Goal: Information Seeking & Learning: Learn about a topic

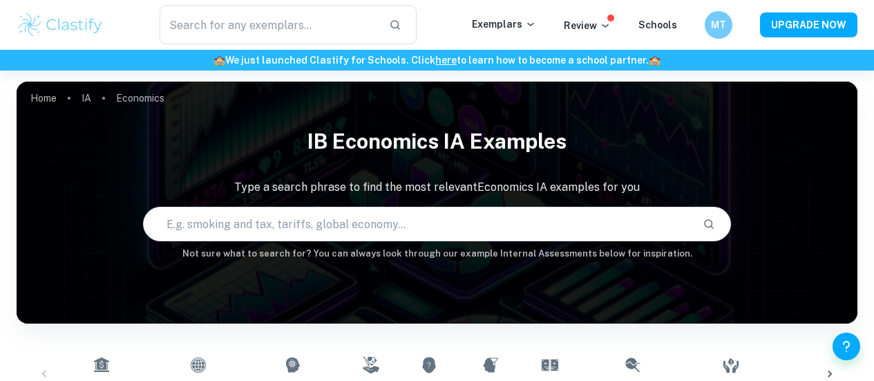
scroll to position [67, 0]
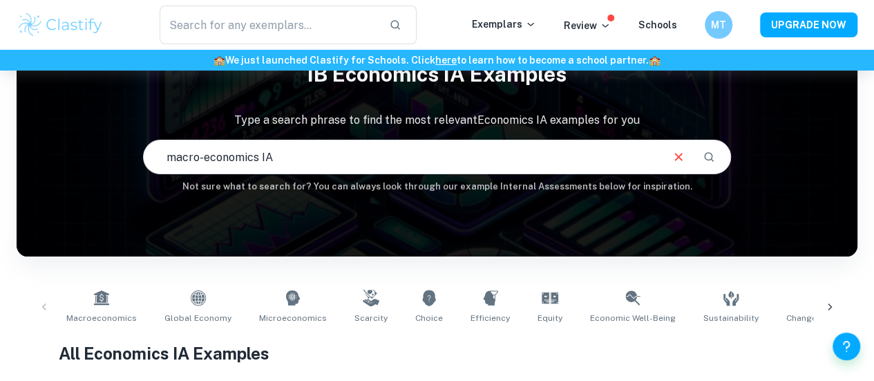
type input "macro-economics IA"
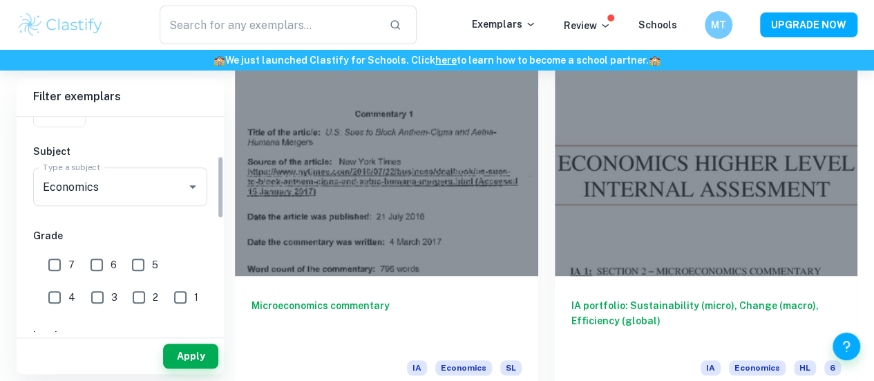
scroll to position [133, 0]
click at [62, 275] on input "7" at bounding box center [55, 264] width 28 height 28
checkbox input "true"
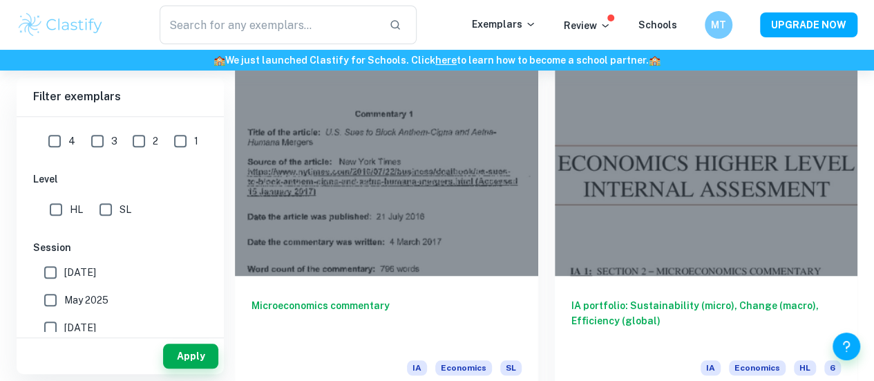
click at [61, 211] on input "HL" at bounding box center [56, 210] width 28 height 28
checkbox input "true"
click at [195, 355] on button "Apply" at bounding box center [190, 355] width 55 height 25
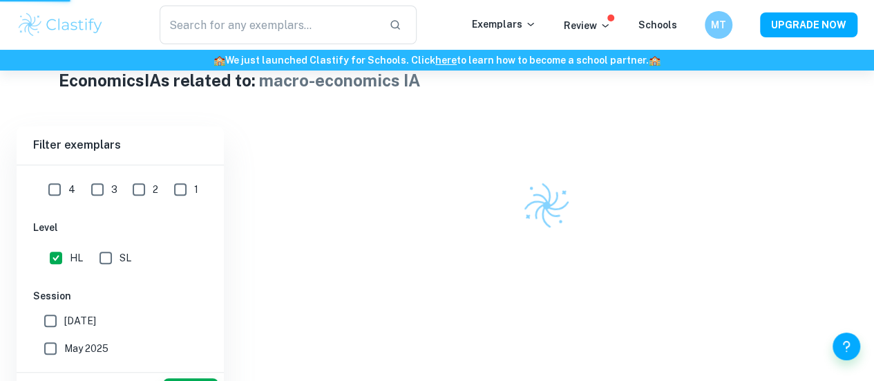
scroll to position [292, 0]
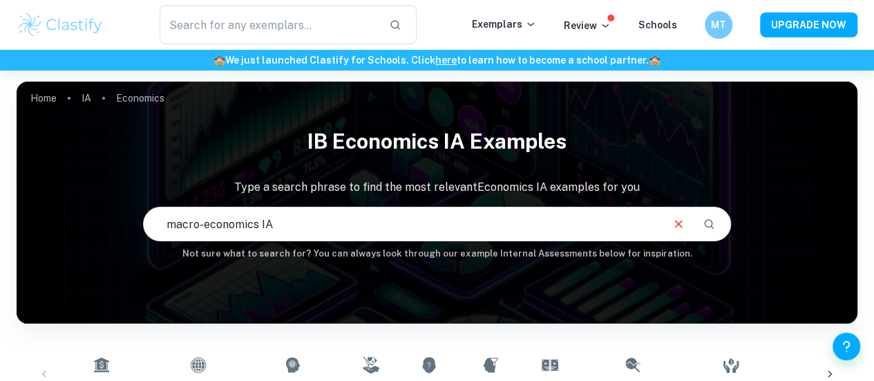
scroll to position [396, 0]
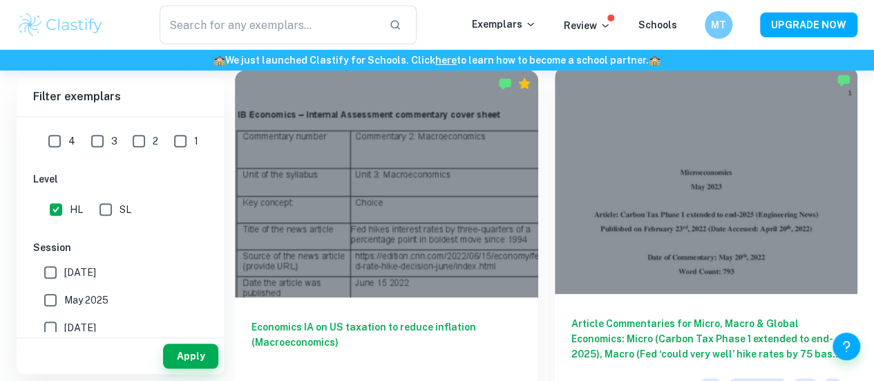
click at [555, 205] on div at bounding box center [706, 179] width 303 height 227
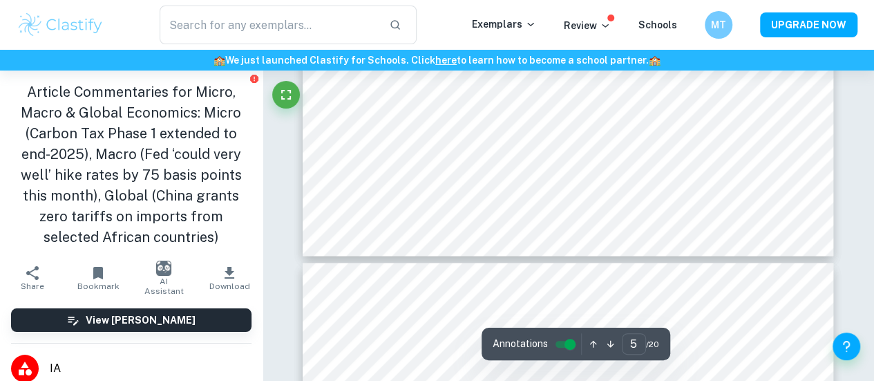
type input "6"
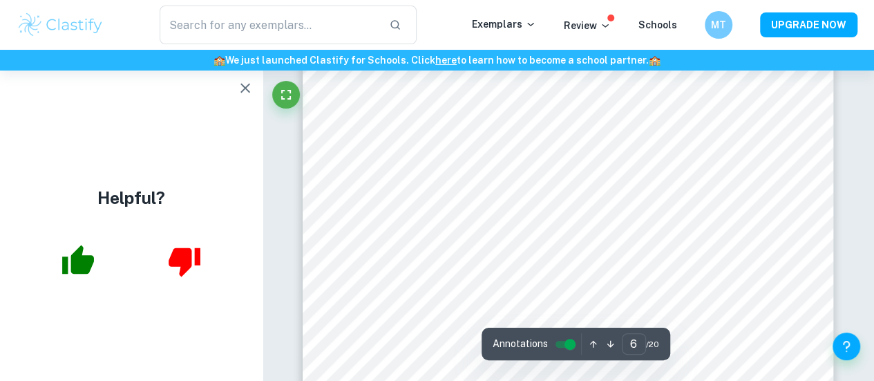
scroll to position [3680, 0]
